Goal: Transaction & Acquisition: Purchase product/service

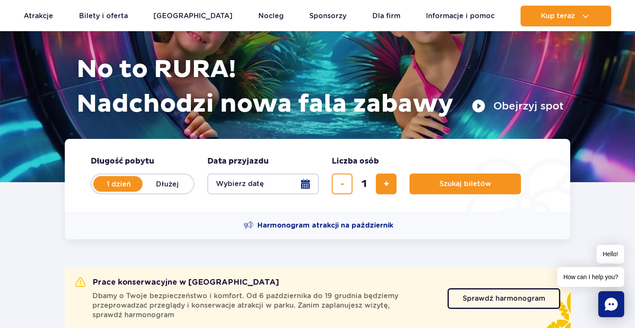
scroll to position [100, 0]
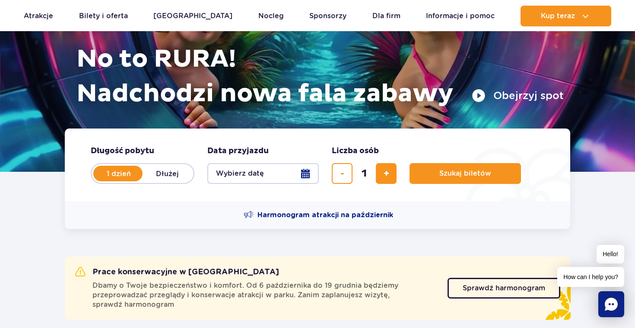
click at [305, 171] on button "Wybierz datę" at bounding box center [263, 173] width 112 height 21
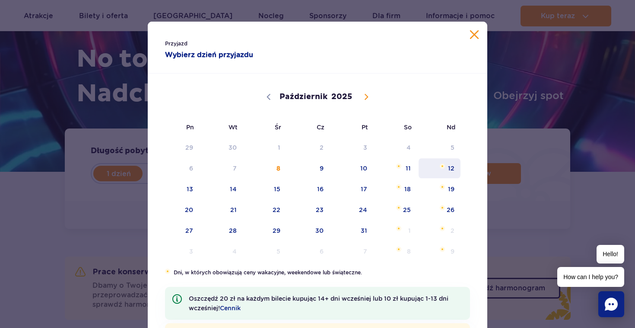
click at [435, 166] on span "12" at bounding box center [440, 168] width 44 height 20
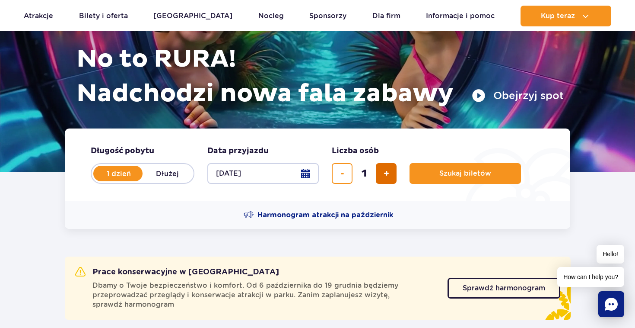
click at [386, 173] on span "dodaj bilet" at bounding box center [387, 173] width 6 height 0
type input "2"
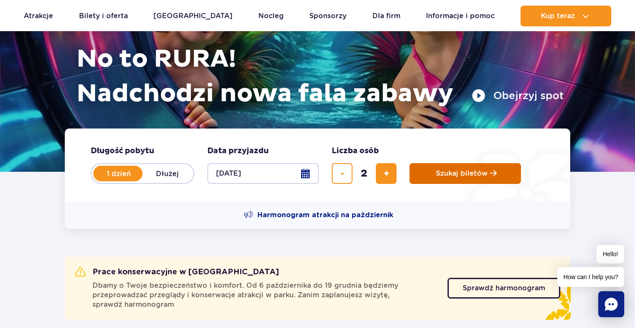
click at [429, 169] on button "Szukaj biletów" at bounding box center [466, 173] width 112 height 21
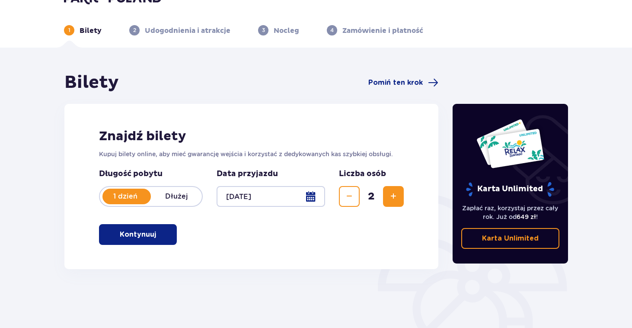
scroll to position [113, 0]
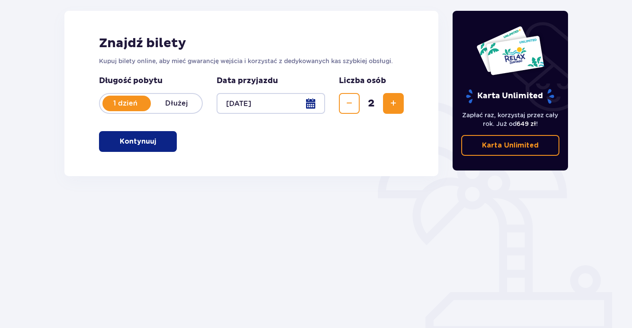
click at [167, 141] on button "Kontynuuj" at bounding box center [138, 141] width 78 height 21
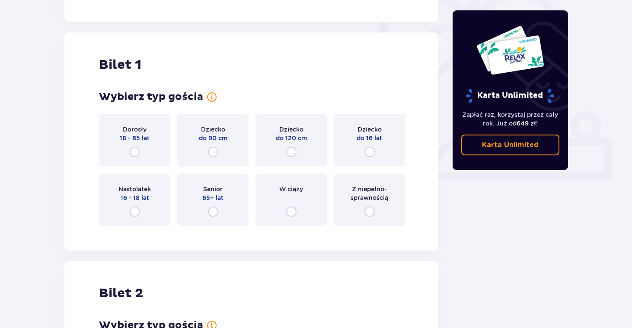
scroll to position [289, 0]
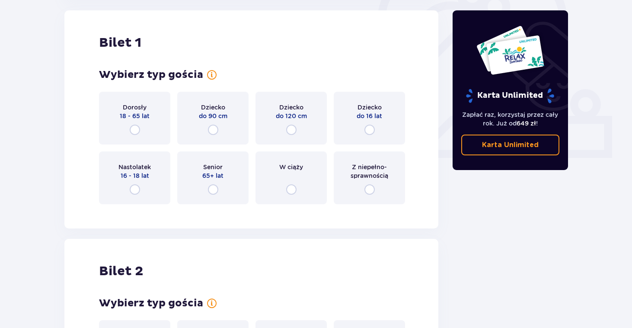
click at [131, 128] on input "radio" at bounding box center [135, 129] width 10 height 10
radio input "true"
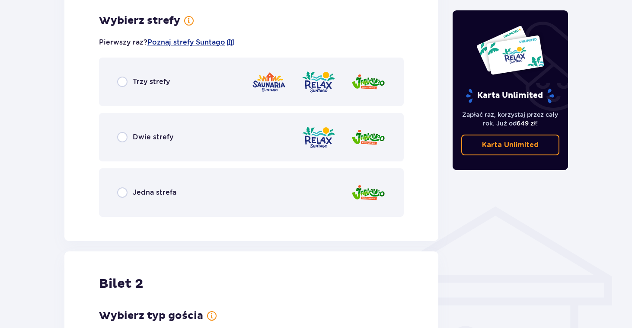
scroll to position [500, 0]
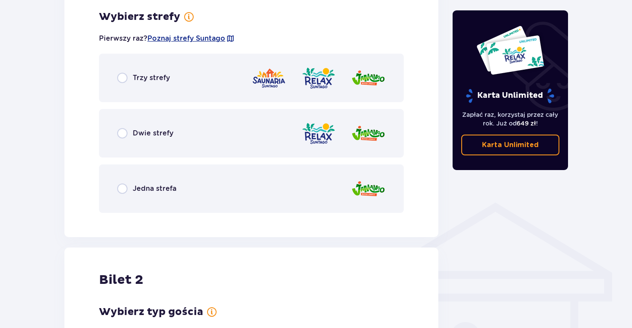
click at [125, 81] on input "radio" at bounding box center [122, 78] width 10 height 10
radio input "true"
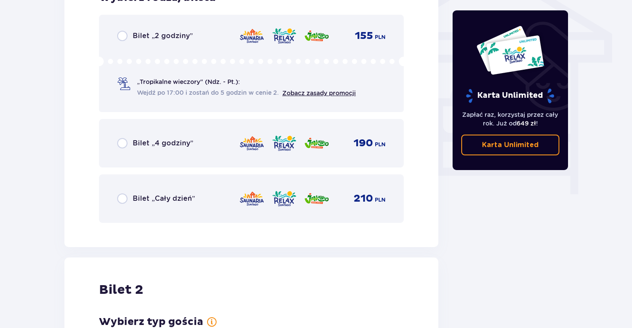
scroll to position [739, 0]
click at [161, 195] on span "Bilet „Cały dzień”" at bounding box center [164, 199] width 62 height 10
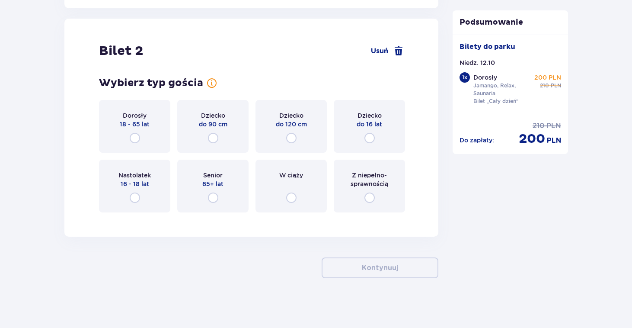
scroll to position [979, 0]
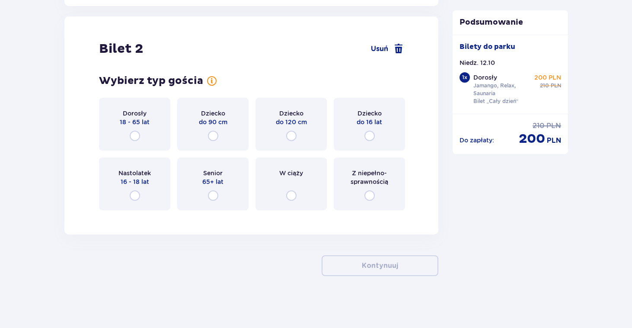
click at [127, 112] on span "Dorosły" at bounding box center [135, 113] width 24 height 9
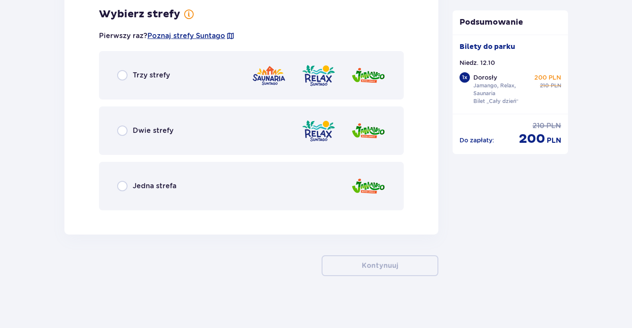
click at [141, 80] on span "Trzy strefy" at bounding box center [151, 75] width 37 height 10
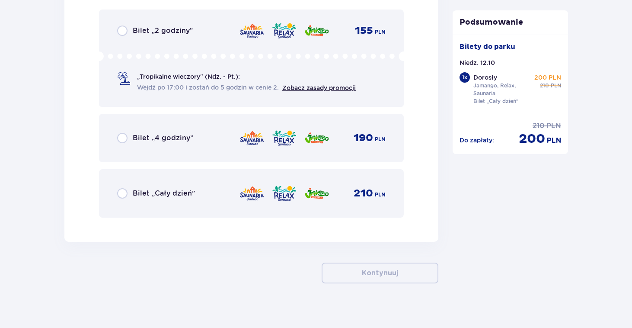
scroll to position [1447, 0]
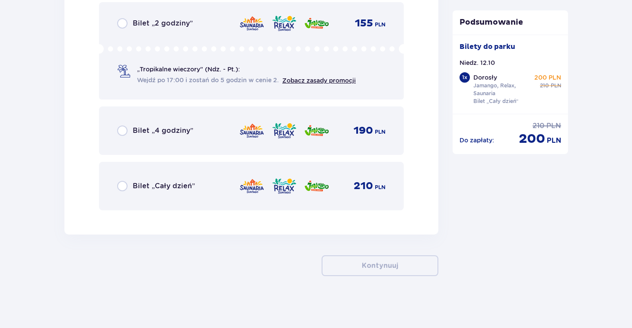
click at [194, 179] on div "Bilet „Cały dzień” 210 PLN" at bounding box center [251, 186] width 268 height 18
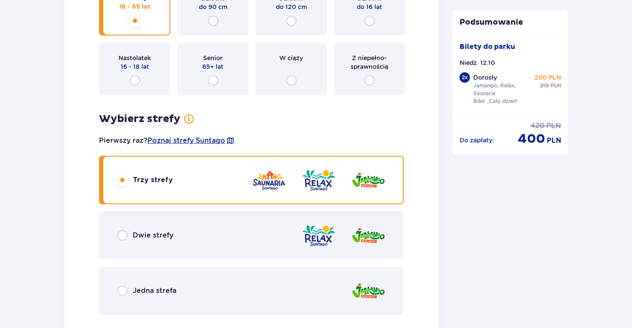
scroll to position [1535, 0]
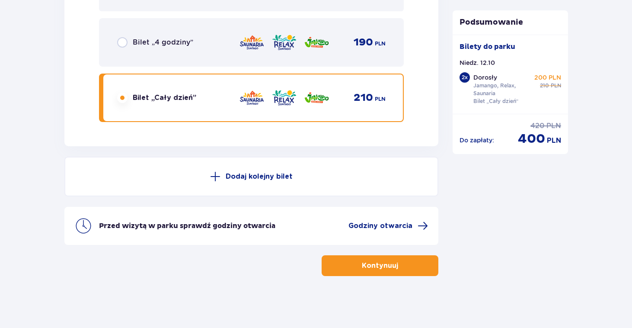
click at [362, 263] on p "Kontynuuj" at bounding box center [380, 266] width 36 height 10
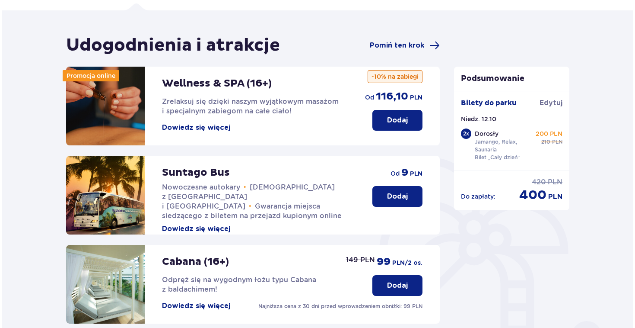
scroll to position [58, 0]
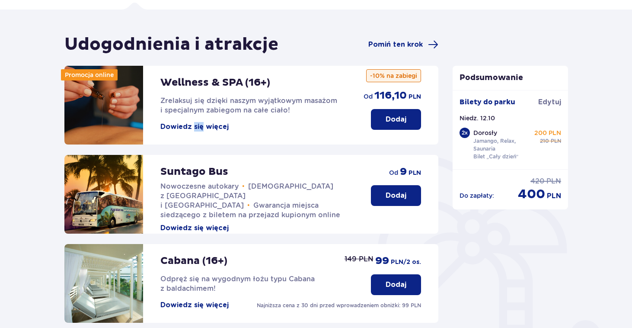
click at [182, 126] on button "Dowiedz się więcej" at bounding box center [194, 127] width 68 height 10
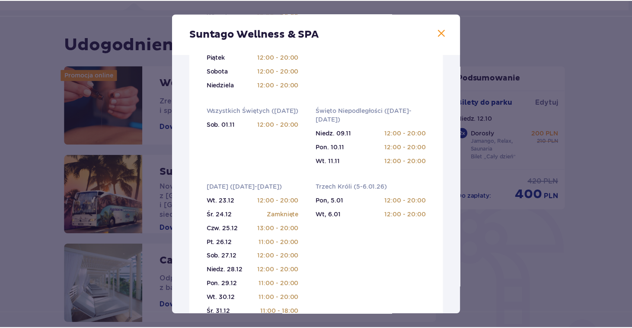
scroll to position [280, 0]
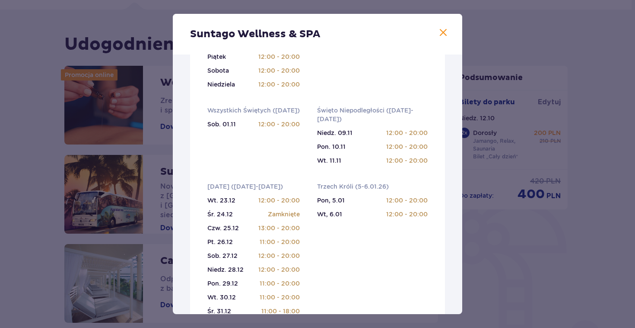
click at [443, 35] on span at bounding box center [443, 33] width 10 height 10
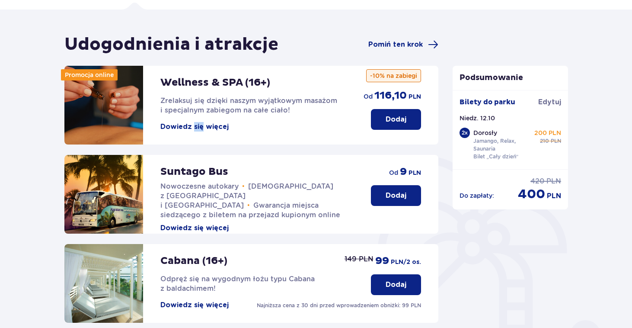
click at [381, 120] on button "Dodaj" at bounding box center [396, 119] width 50 height 21
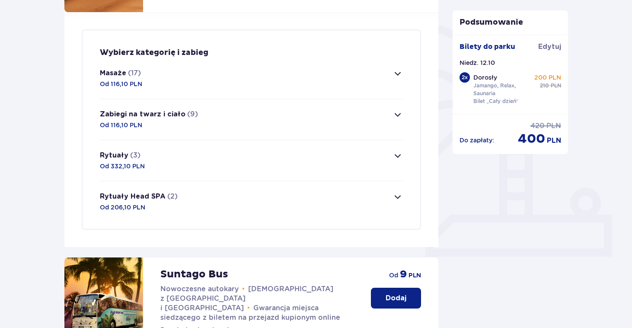
scroll to position [209, 0]
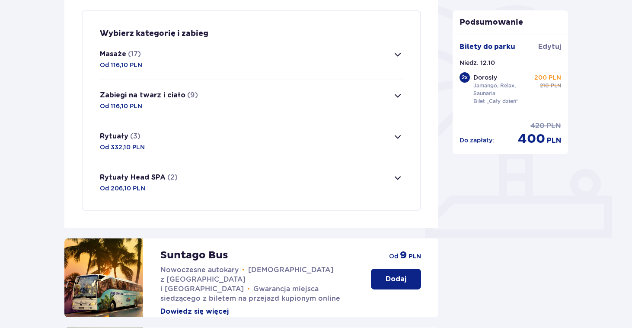
click at [402, 133] on span "button" at bounding box center [397, 136] width 10 height 10
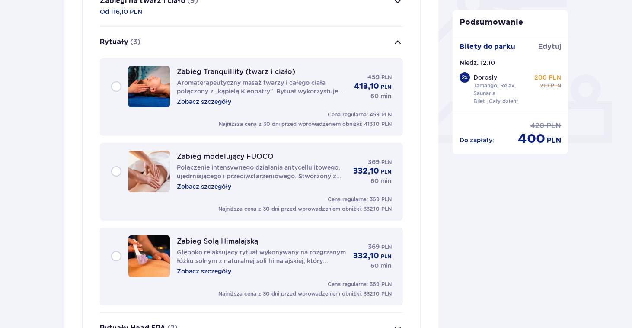
scroll to position [303, 0]
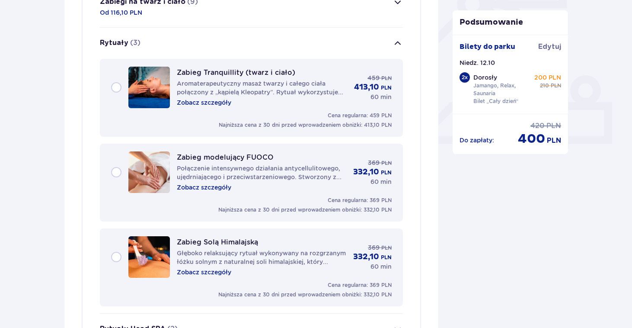
click at [395, 46] on span "button" at bounding box center [397, 43] width 10 height 10
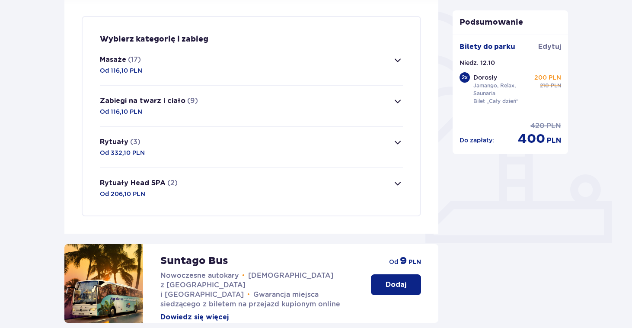
scroll to position [202, 0]
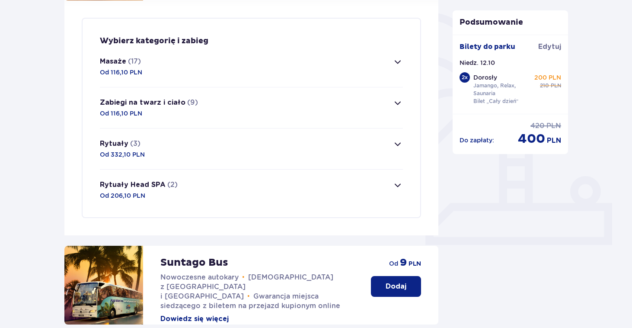
click at [402, 63] on span "button" at bounding box center [397, 62] width 10 height 10
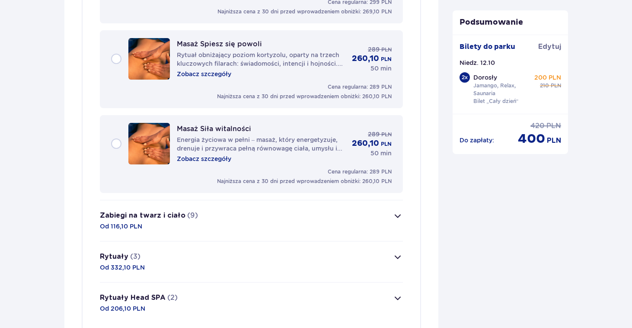
scroll to position [1570, 0]
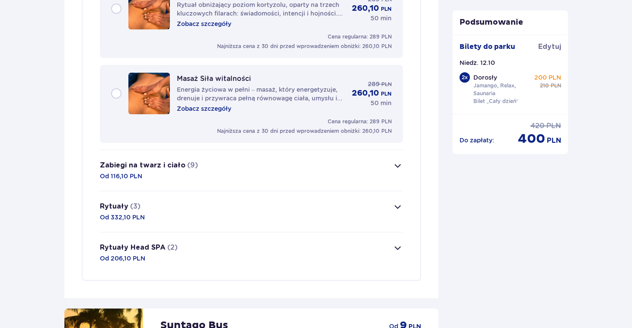
click at [398, 171] on button "Zabiegi na twarz i ciało (9) Od 116,10 PLN" at bounding box center [251, 170] width 303 height 41
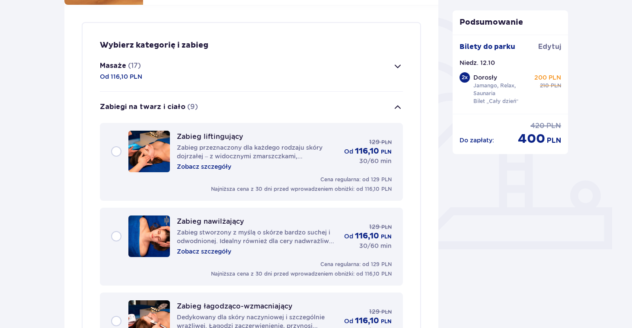
scroll to position [114, 0]
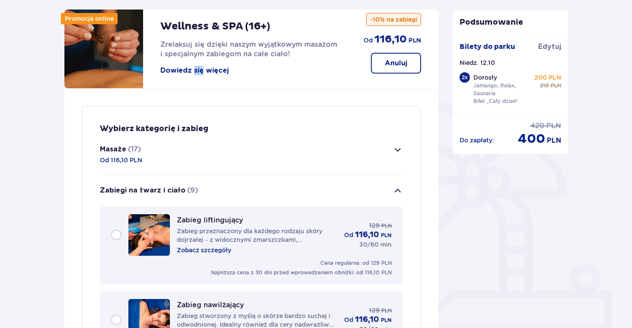
click at [398, 147] on span "button" at bounding box center [397, 149] width 10 height 10
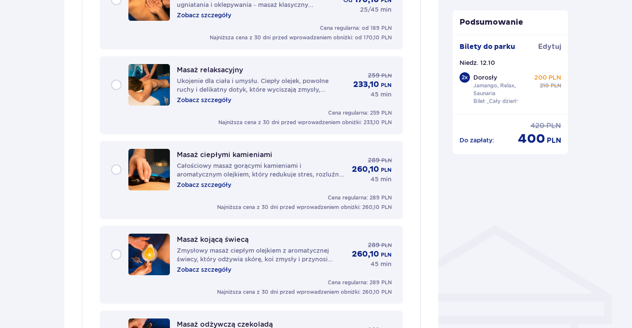
scroll to position [472, 0]
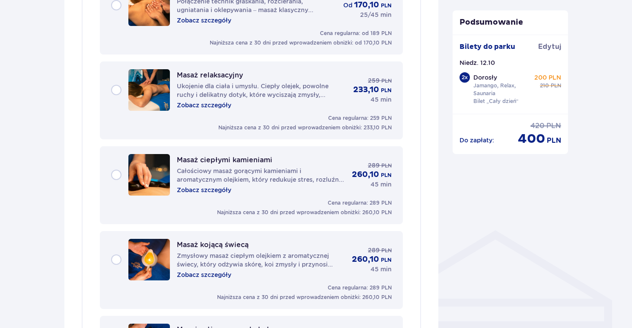
click at [118, 91] on div "Masaż relaksacyjny Ukojenie dla ciała i umysłu. Ciepły olejek, powolne ruchy i …" at bounding box center [251, 89] width 281 height 41
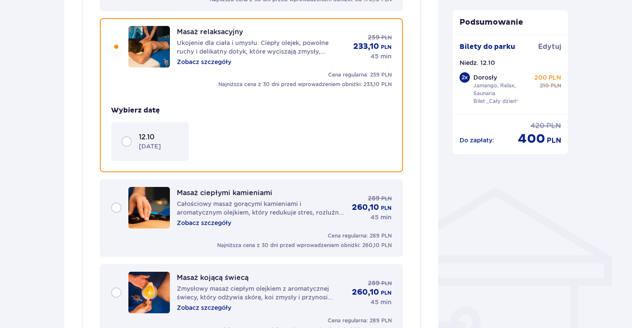
scroll to position [523, 0]
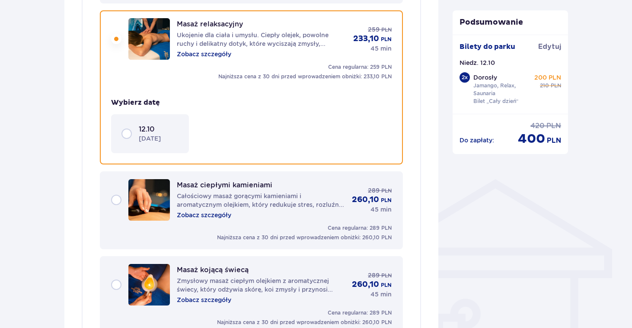
click at [128, 135] on div "12.10 [DATE]" at bounding box center [149, 133] width 57 height 18
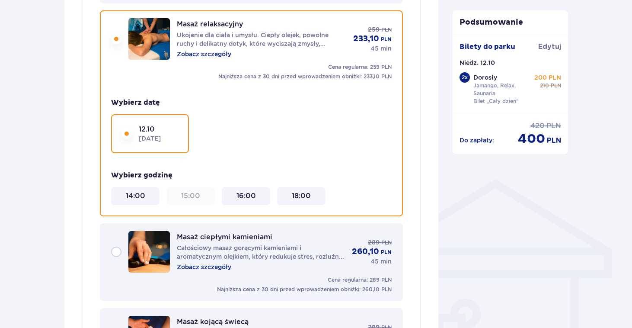
click at [129, 197] on 14\ "14:00" at bounding box center [135, 196] width 19 height 10
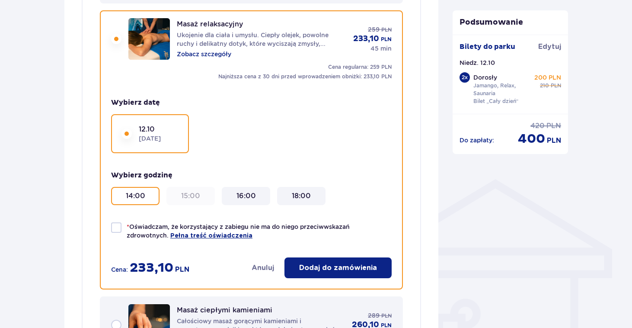
click at [120, 225] on div at bounding box center [116, 227] width 10 height 10
checkbox input "true"
click at [327, 266] on p "Dodaj do zamówienia" at bounding box center [338, 268] width 78 height 10
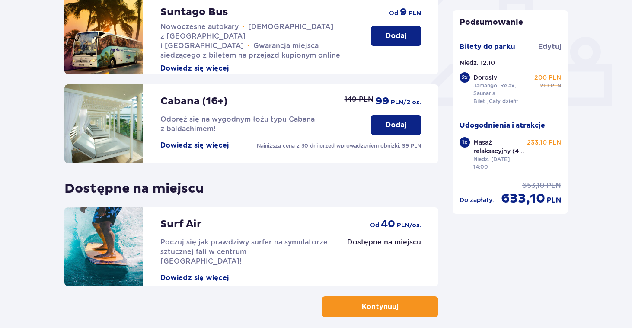
scroll to position [382, 0]
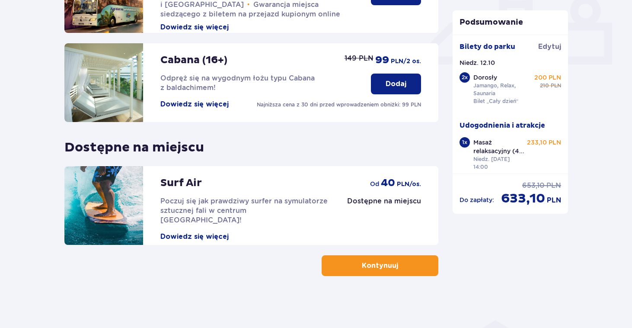
click at [387, 82] on p "Dodaj" at bounding box center [396, 84] width 21 height 10
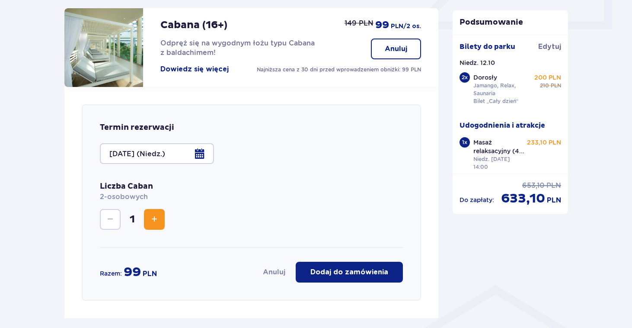
scroll to position [452, 0]
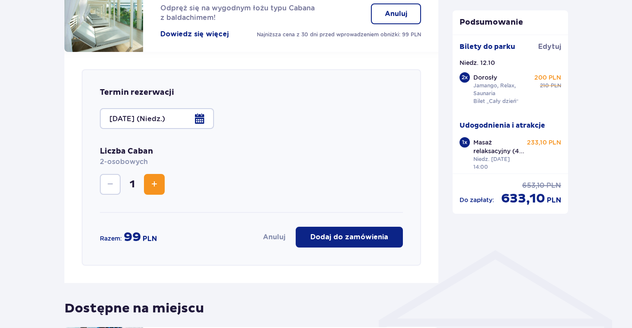
click at [159, 183] on span "Zwiększ" at bounding box center [154, 184] width 10 height 10
click at [101, 192] on button "Zmniejsz" at bounding box center [110, 184] width 21 height 21
click at [325, 241] on p "Dodaj do zamówienia" at bounding box center [349, 237] width 78 height 10
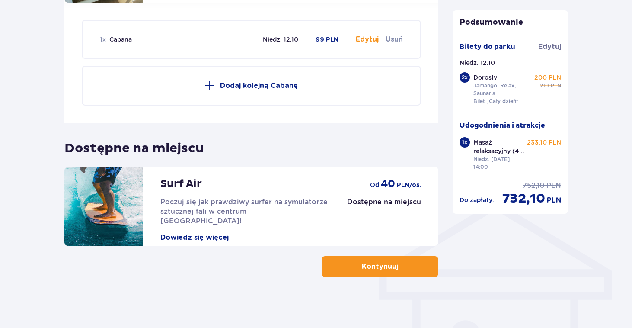
scroll to position [502, 0]
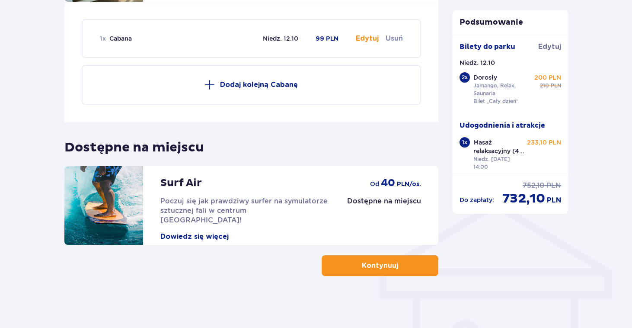
click at [408, 265] on button "Kontynuuj" at bounding box center [380, 265] width 117 height 21
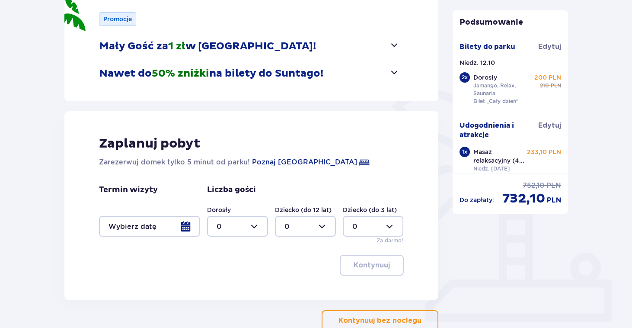
scroll to position [180, 0]
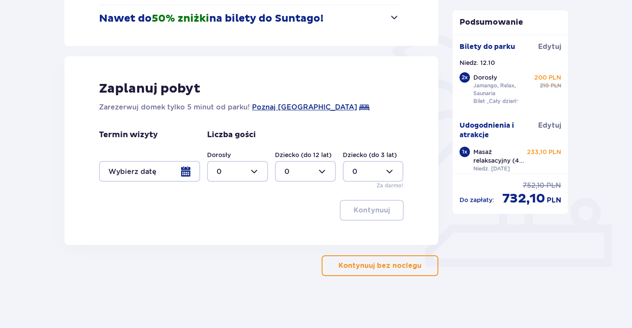
click at [387, 271] on button "Kontynuuj bez noclegu" at bounding box center [380, 265] width 117 height 21
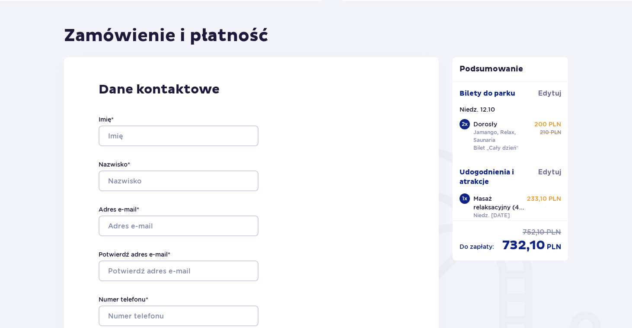
scroll to position [72, 0]
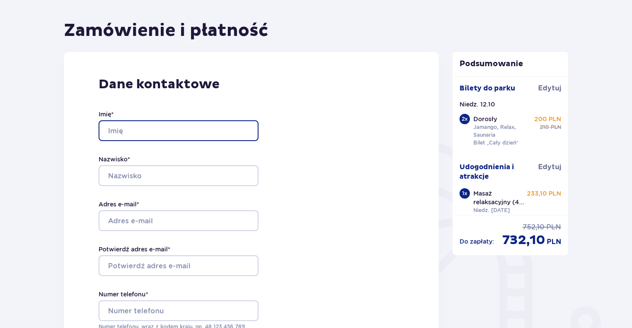
click at [137, 126] on input "Imię *" at bounding box center [179, 130] width 160 height 21
type input "Szymon"
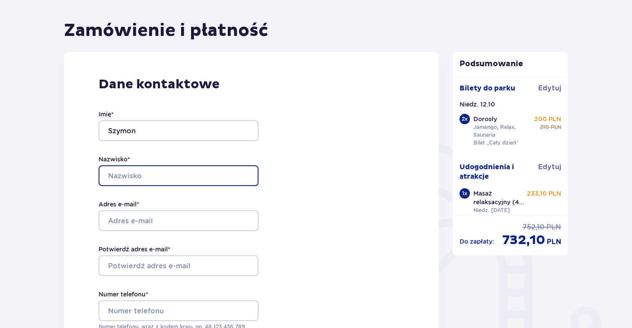
click at [130, 175] on input "Nazwisko *" at bounding box center [179, 175] width 160 height 21
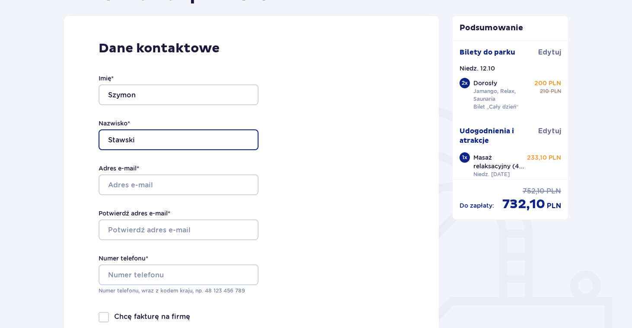
scroll to position [111, 0]
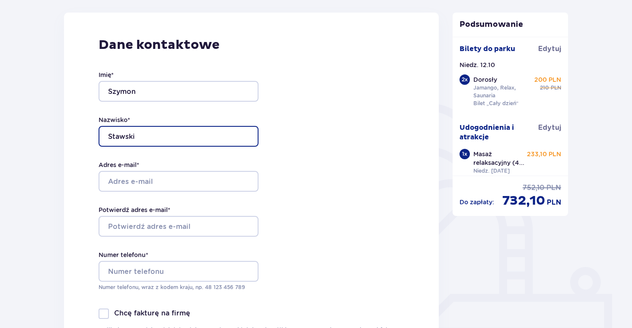
type input "Stawski"
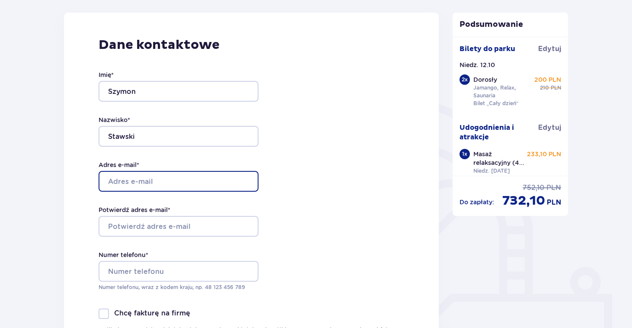
click at [167, 186] on input "Adres e-mail *" at bounding box center [179, 181] width 160 height 21
type input "[EMAIL_ADDRESS][DOMAIN_NAME]"
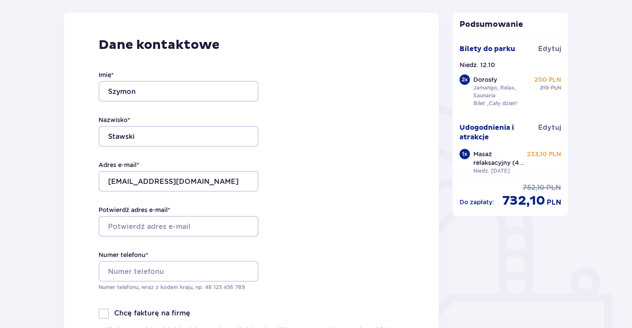
click at [293, 210] on div "Dane kontaktowe Imię * Szymon Nazwisko * Stawski Adres e-mail * [EMAIL_ADDRESS]…" at bounding box center [251, 196] width 375 height 367
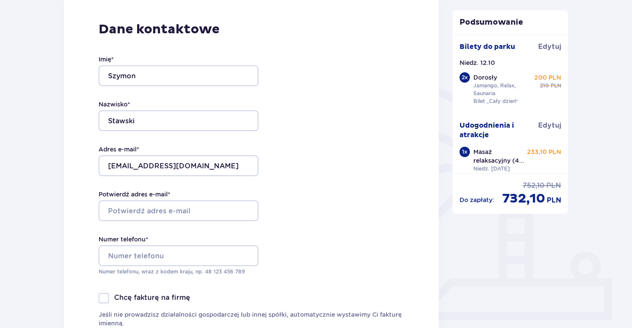
scroll to position [131, 0]
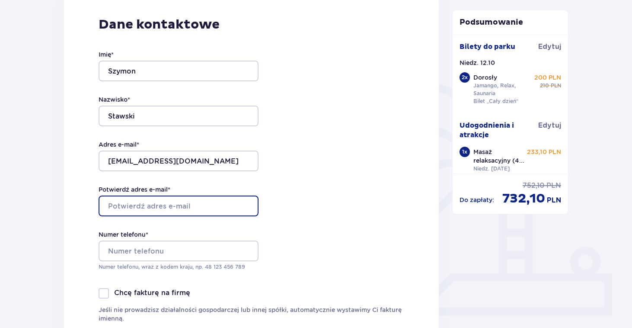
click at [203, 201] on input "Potwierdź adres e-mail *" at bounding box center [179, 205] width 160 height 21
type input "[EMAIL_ADDRESS][DOMAIN_NAME]"
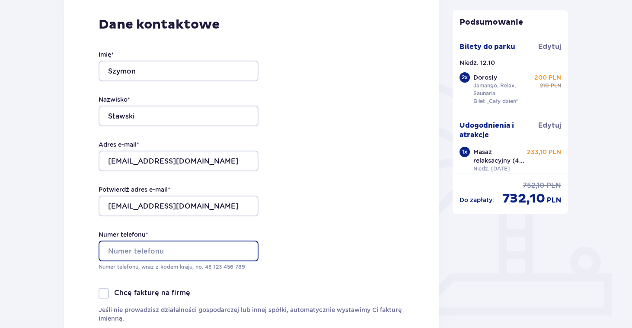
click at [130, 249] on input "Numer telefonu *" at bounding box center [179, 250] width 160 height 21
type input "0"
type input "5"
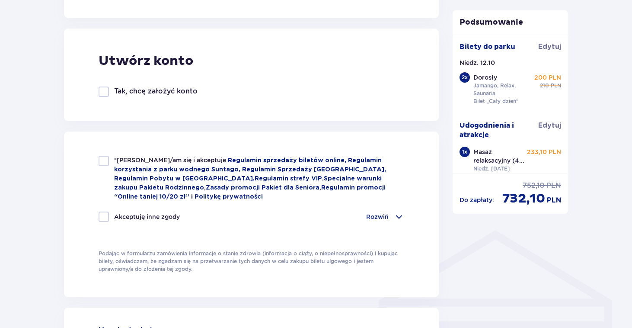
scroll to position [475, 0]
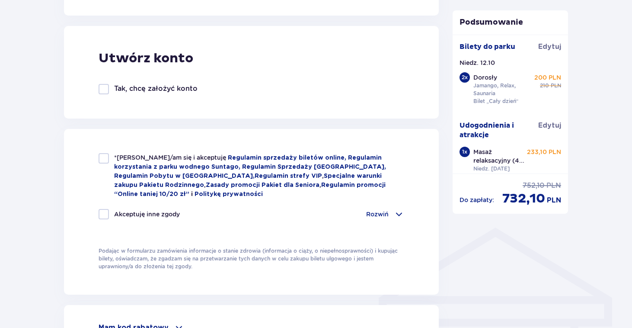
type input "48 501 180 724"
click at [102, 157] on div at bounding box center [104, 158] width 10 height 10
checkbox input "true"
click at [104, 213] on div at bounding box center [104, 214] width 10 height 10
checkbox input "true"
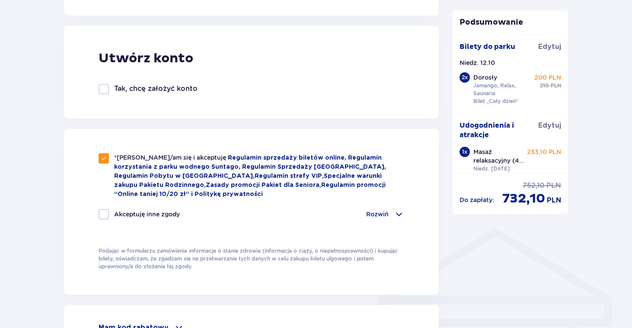
checkbox input "true"
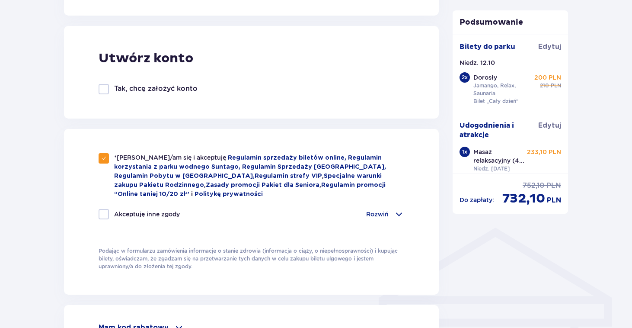
checkbox input "true"
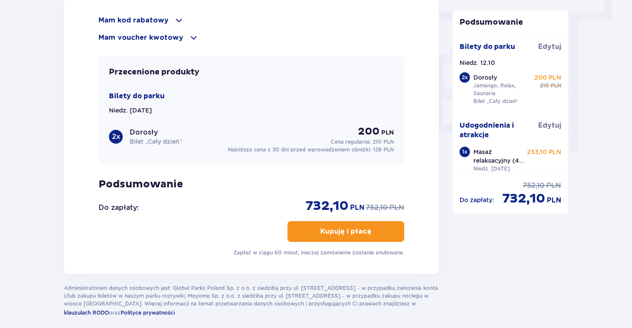
scroll to position [782, 0]
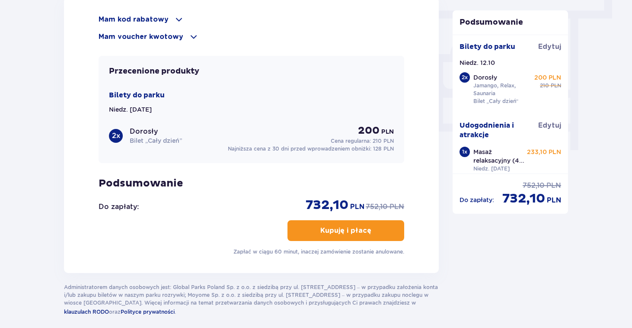
click at [339, 233] on p "Kupuję i płacę" at bounding box center [345, 231] width 51 height 10
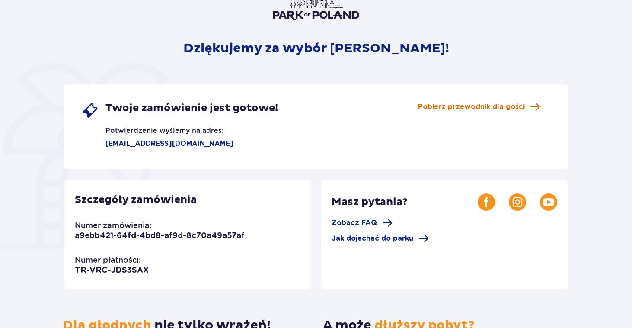
scroll to position [77, 0]
